Goal: Communication & Community: Connect with others

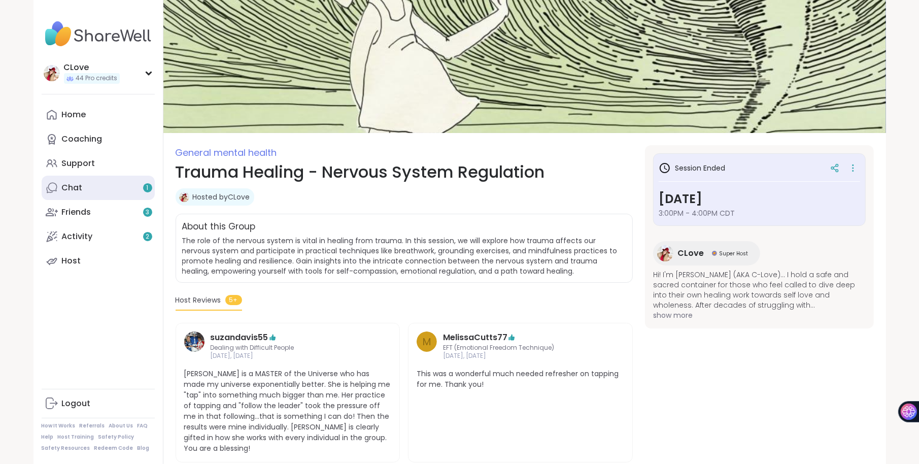
click at [81, 187] on div "Chat 1" at bounding box center [72, 187] width 21 height 11
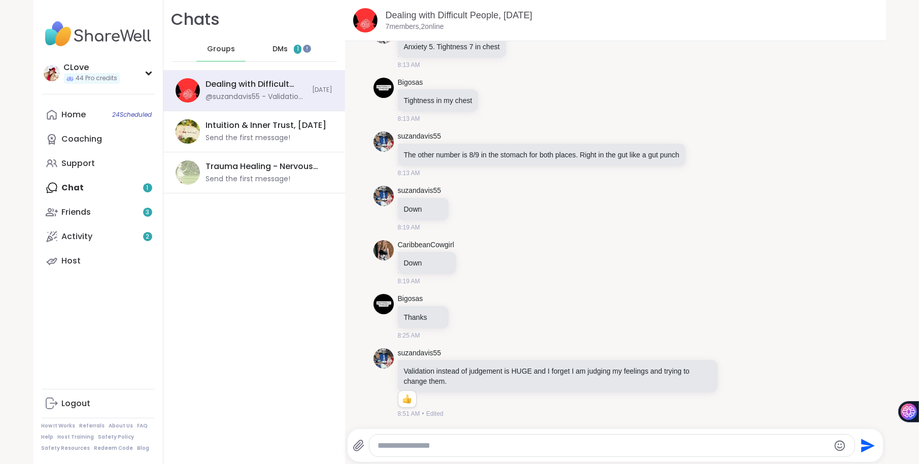
click at [295, 45] on div "DMs 1" at bounding box center [287, 49] width 50 height 24
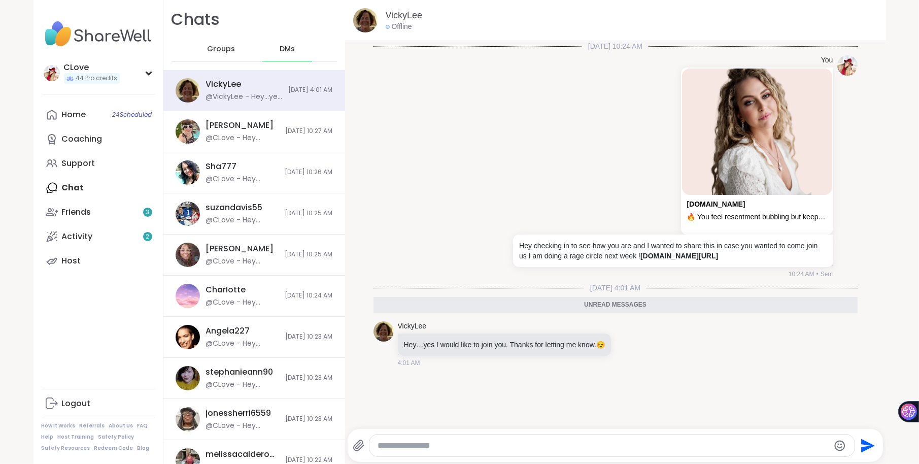
click at [435, 449] on textarea "Type your message" at bounding box center [604, 445] width 452 height 10
type textarea "**********"
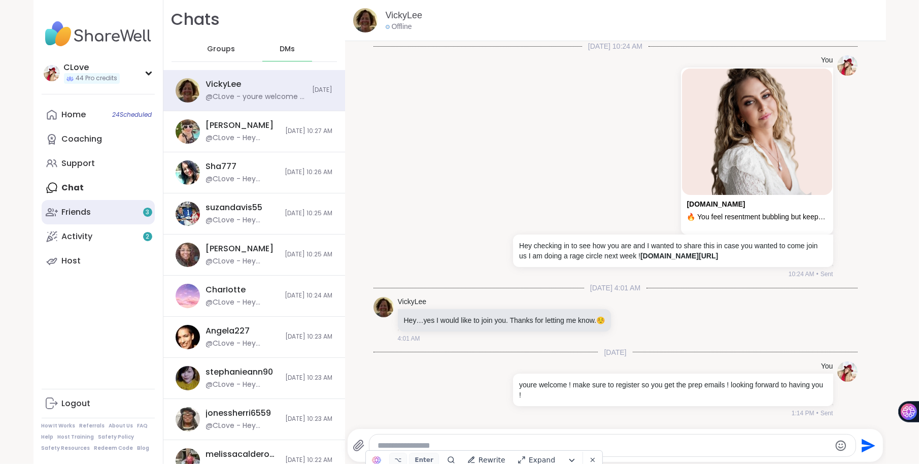
click at [85, 214] on div "Friends 3" at bounding box center [76, 212] width 29 height 11
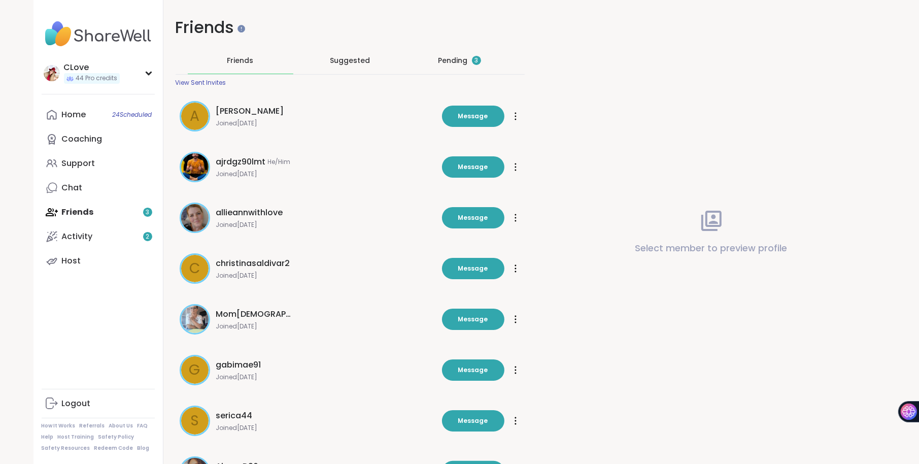
click at [454, 59] on div "Pending 3" at bounding box center [459, 60] width 43 height 10
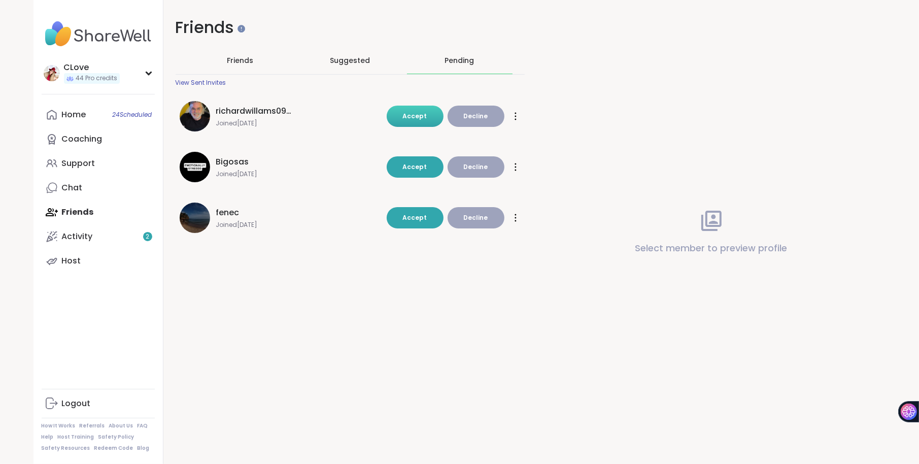
click at [417, 118] on span "Accept" at bounding box center [415, 116] width 24 height 9
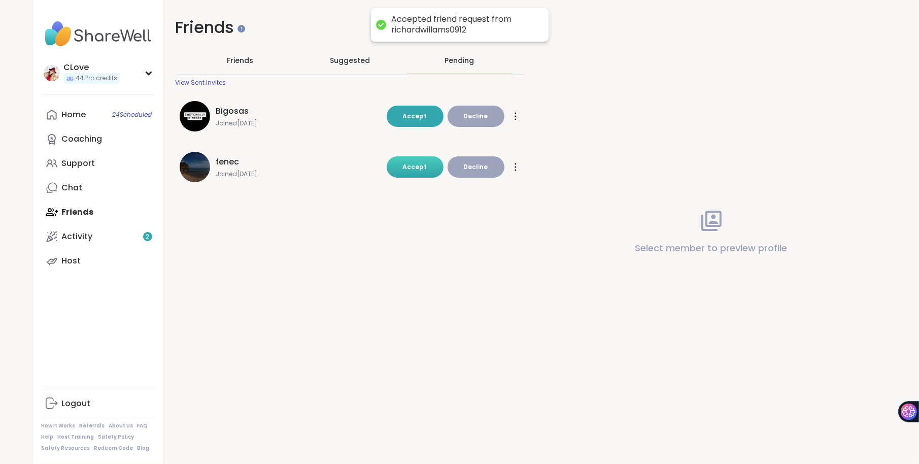
click at [401, 163] on button "Accept" at bounding box center [415, 166] width 57 height 21
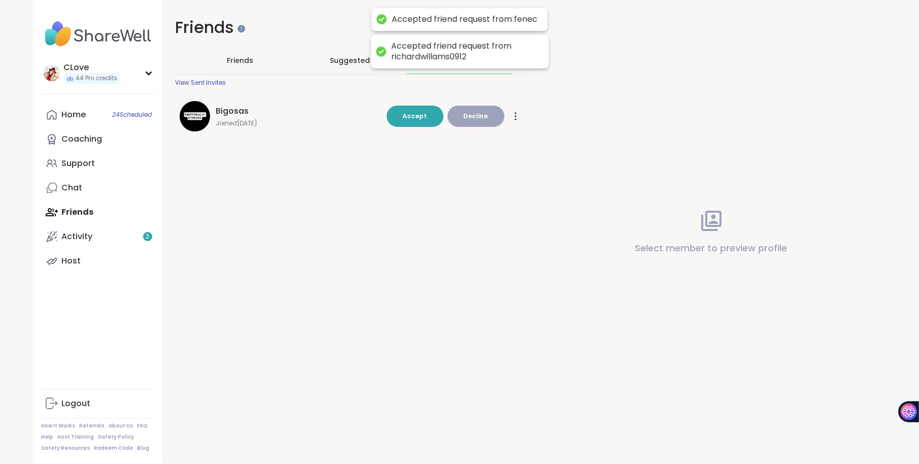
click at [405, 104] on div "Bigosas Joined [DATE] Accept Decline Accept Decline" at bounding box center [350, 116] width 349 height 43
click at [404, 116] on button "Accept" at bounding box center [415, 116] width 57 height 21
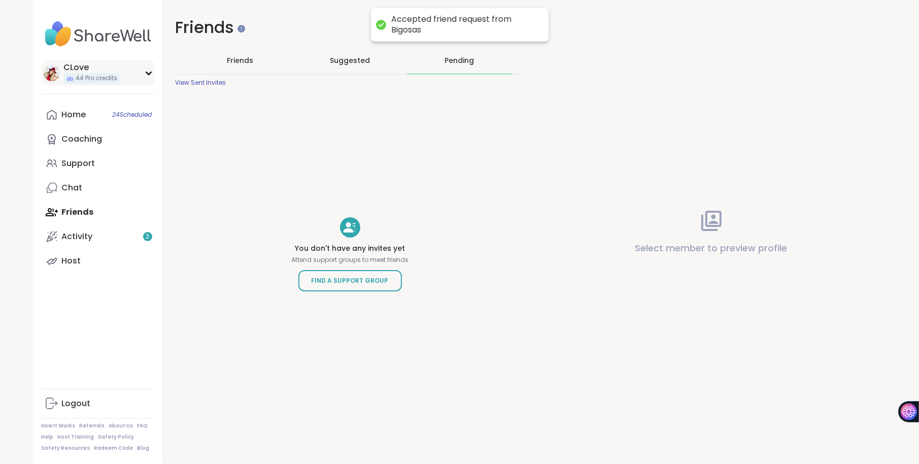
click at [68, 67] on div "CLove" at bounding box center [92, 67] width 56 height 11
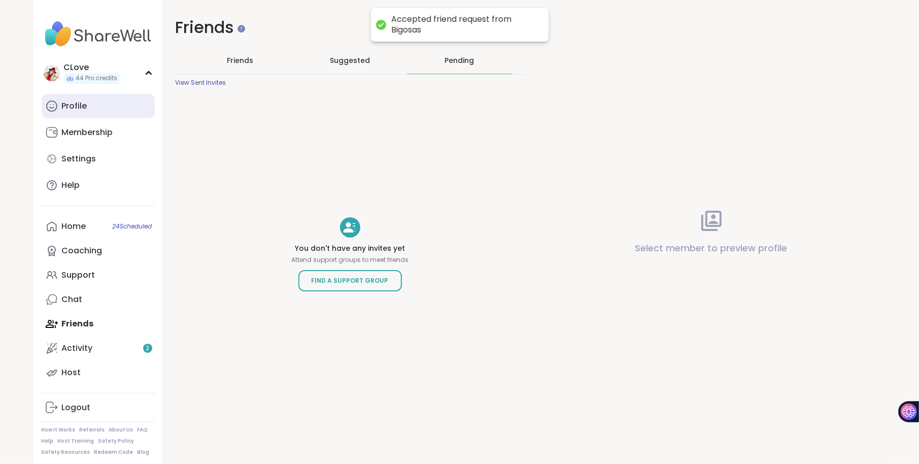
click at [64, 107] on div "Profile" at bounding box center [74, 105] width 25 height 11
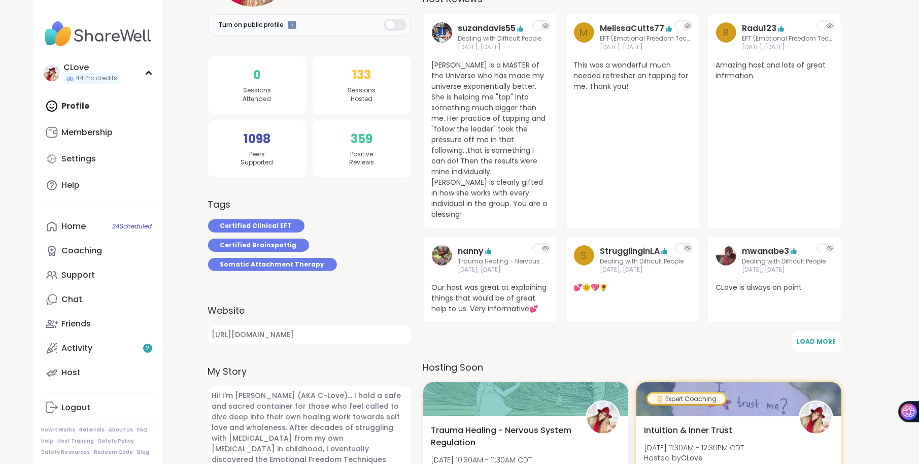
scroll to position [203, 0]
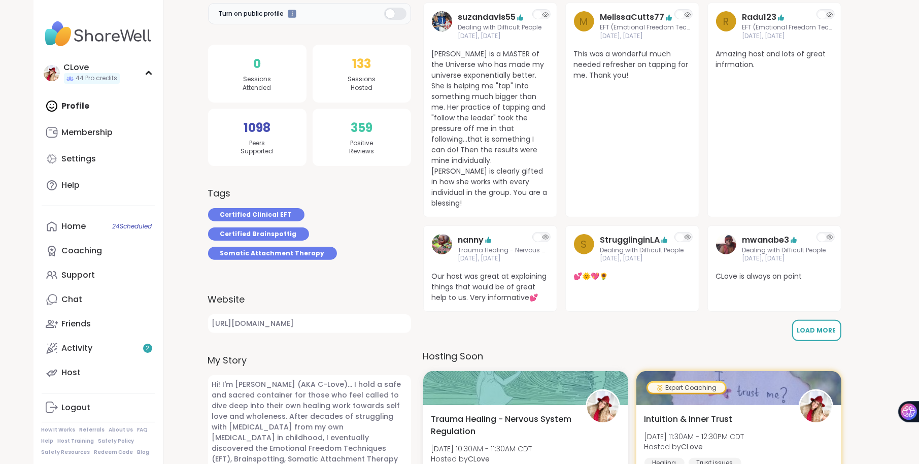
click at [817, 326] on span "Load More" at bounding box center [816, 330] width 39 height 9
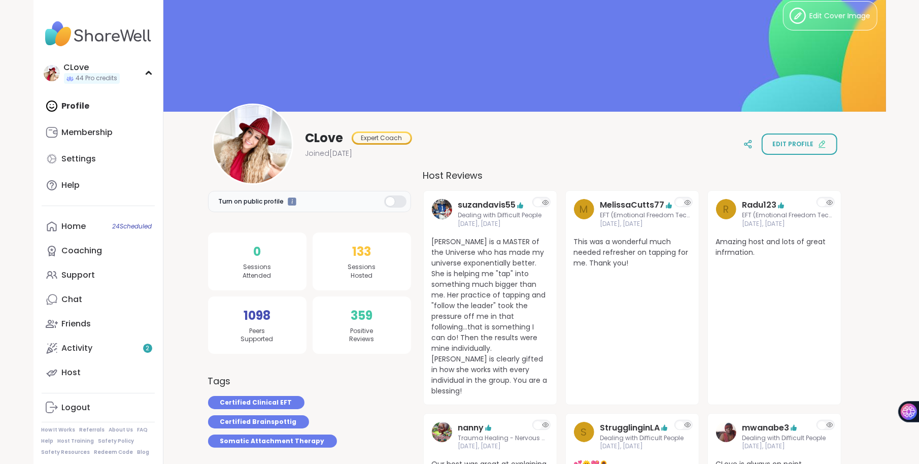
scroll to position [0, 0]
